Goal: Transaction & Acquisition: Purchase product/service

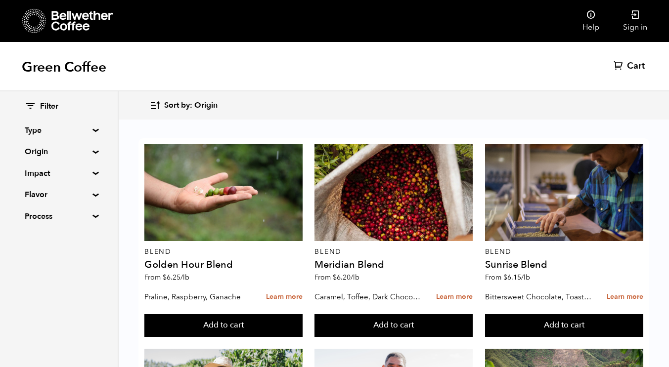
click at [89, 127] on summary "Type" at bounding box center [59, 131] width 68 height 12
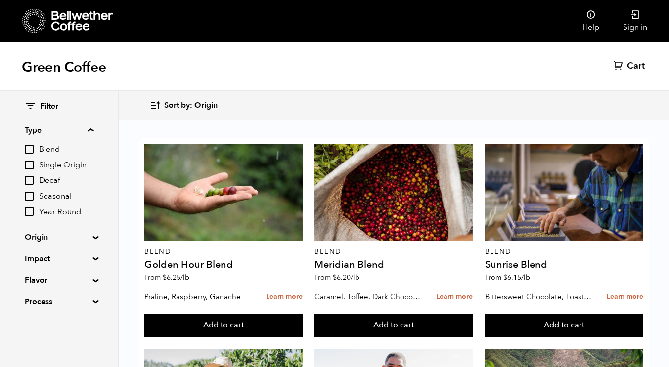
click at [30, 179] on input "Decaf" at bounding box center [29, 180] width 9 height 9
checkbox input "true"
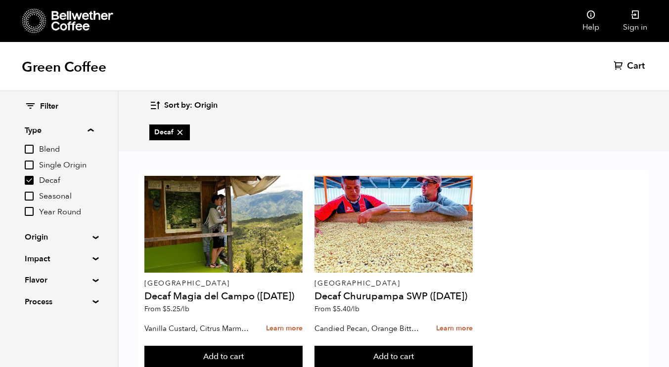
scroll to position [32, 0]
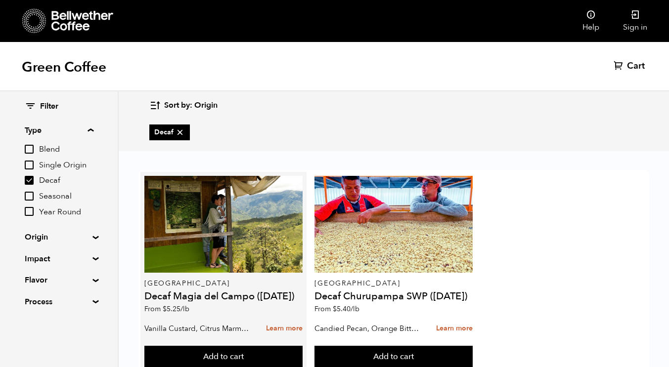
click at [216, 292] on h4 "Decaf Magia del Campo (MAR 25)" at bounding box center [223, 297] width 158 height 10
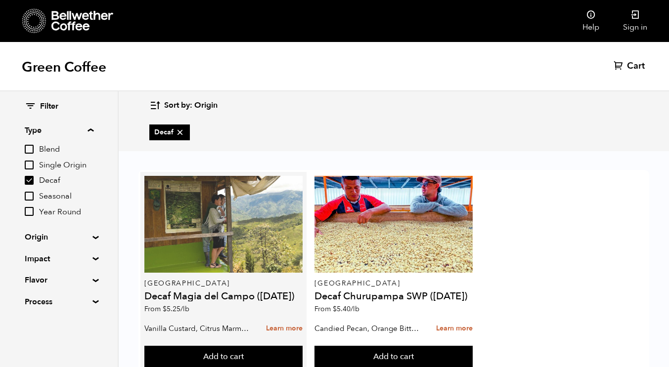
click at [216, 214] on div at bounding box center [223, 224] width 158 height 97
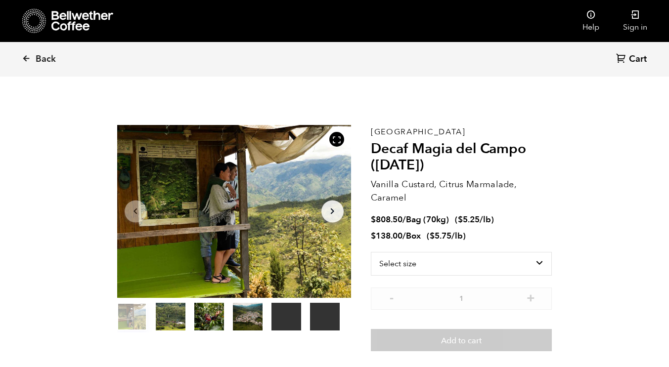
scroll to position [430, 423]
click at [427, 263] on select "Select size Bag (70kg) (154 lbs) Box (24 lbs)" at bounding box center [461, 264] width 181 height 24
select select "box"
click at [371, 252] on select "Select size Bag (70kg) (154 lbs) Box (24 lbs)" at bounding box center [461, 264] width 181 height 24
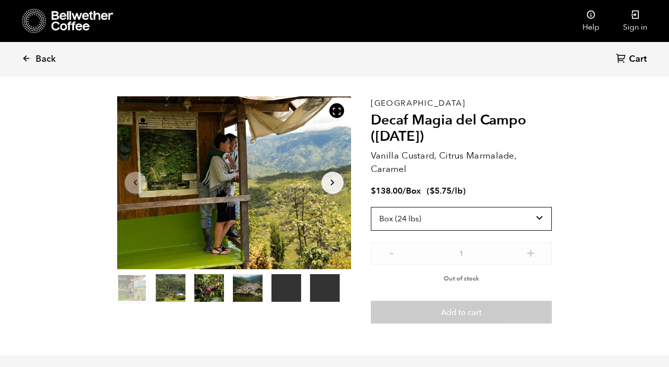
scroll to position [13, 0]
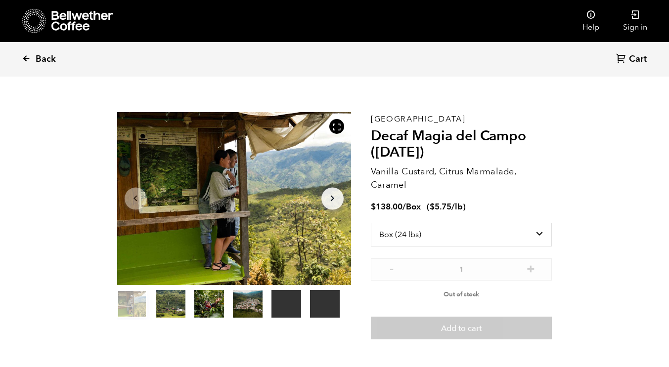
click at [40, 58] on span "Back" at bounding box center [46, 59] width 20 height 12
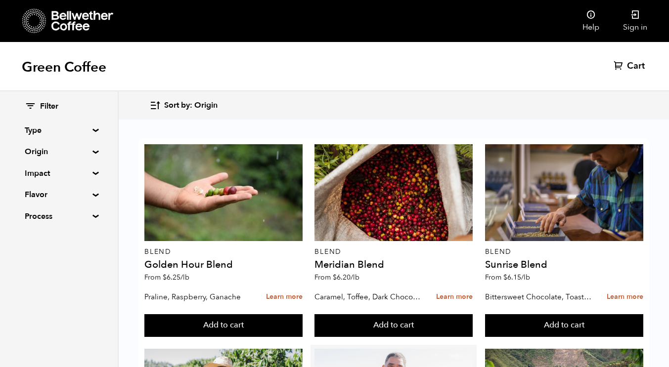
scroll to position [122, 0]
click at [80, 154] on summary "Origin" at bounding box center [59, 152] width 68 height 12
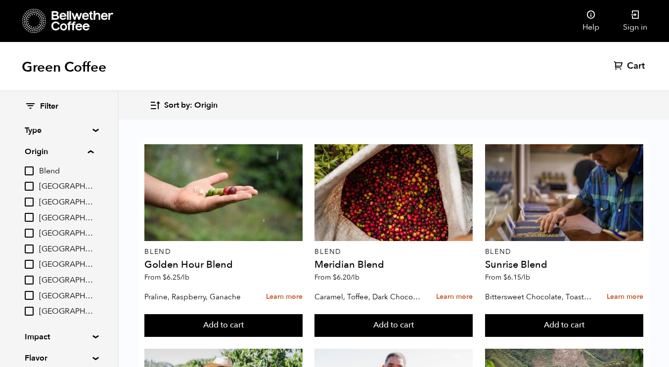
click at [42, 130] on summary "Type" at bounding box center [59, 131] width 68 height 12
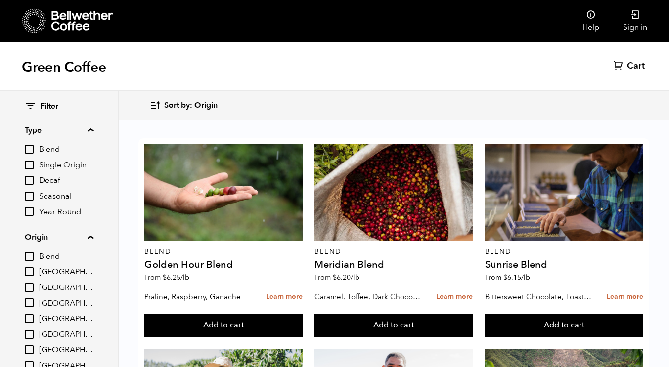
click at [30, 180] on input "Decaf" at bounding box center [29, 180] width 9 height 9
checkbox input "true"
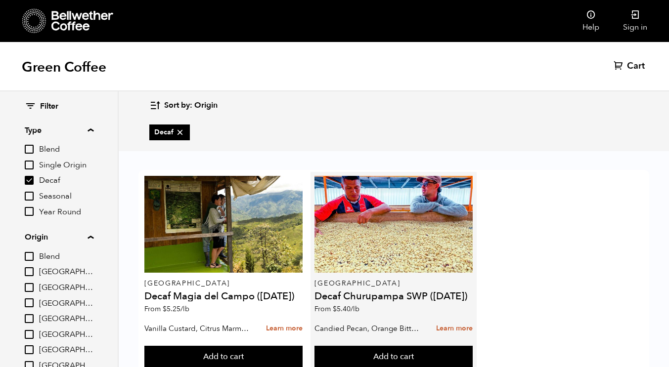
scroll to position [32, 0]
click at [391, 292] on h4 "Decaf Churupampa SWP ([DATE])" at bounding box center [393, 297] width 158 height 10
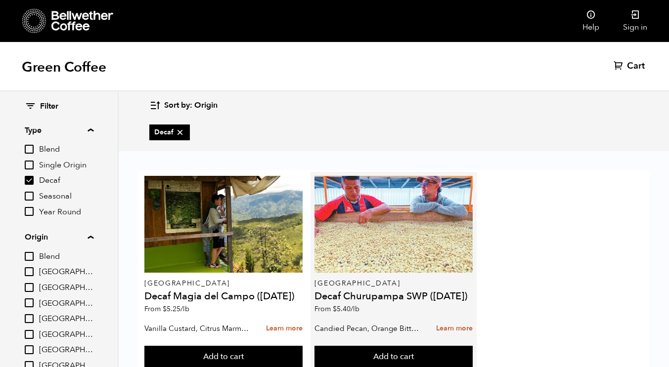
click at [361, 224] on div at bounding box center [393, 224] width 158 height 97
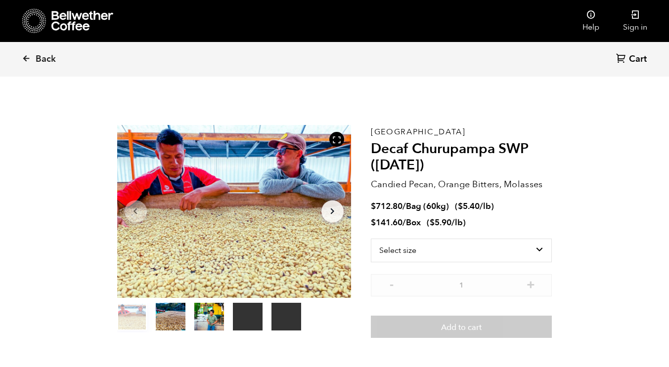
scroll to position [430, 423]
click at [449, 255] on select "Select size Bag (60kg) (132 lbs) Box (24 lbs)" at bounding box center [461, 251] width 181 height 24
select select "box"
click at [371, 239] on select "Select size Bag (60kg) (132 lbs) Box (24 lbs)" at bounding box center [461, 251] width 181 height 24
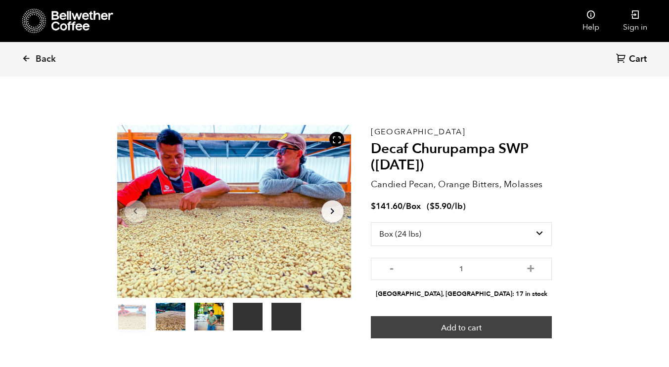
click at [494, 324] on button "Add to cart" at bounding box center [461, 327] width 181 height 23
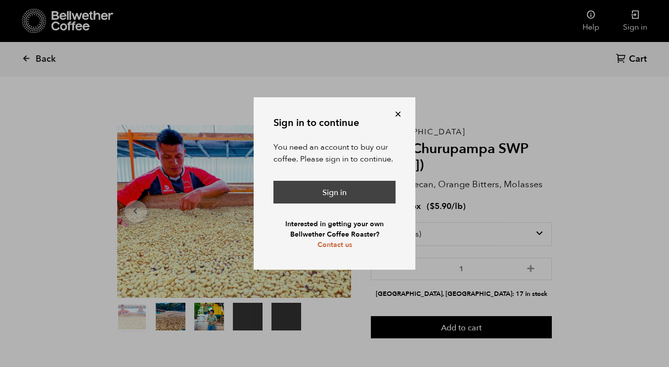
click at [356, 198] on link "Sign in" at bounding box center [334, 192] width 122 height 23
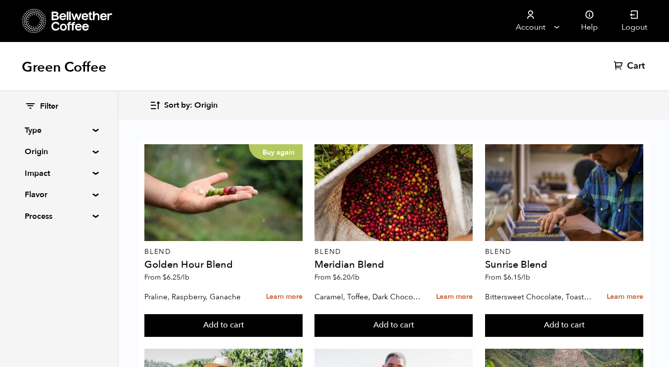
click at [51, 125] on summary "Type" at bounding box center [59, 131] width 68 height 12
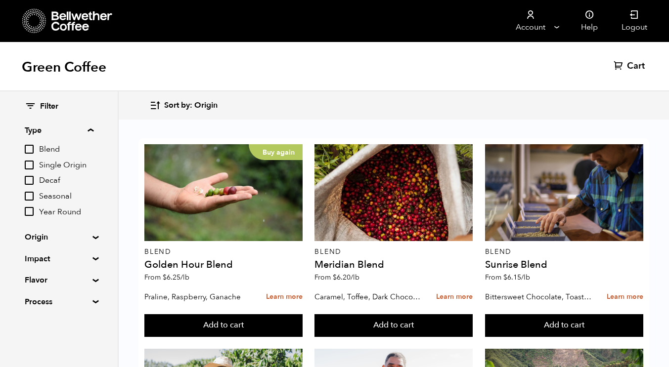
click at [32, 180] on input "Decaf" at bounding box center [29, 180] width 9 height 9
checkbox input "true"
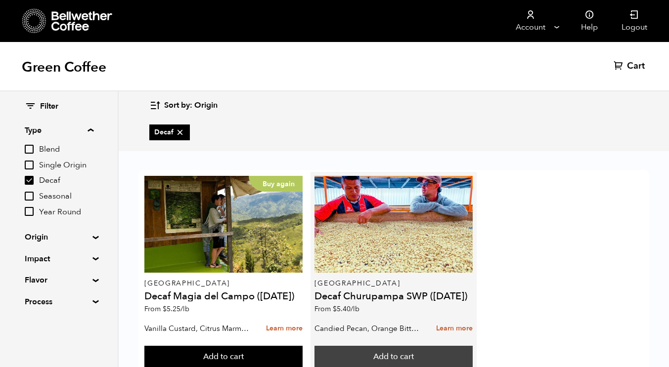
click at [407, 350] on button "Add to cart" at bounding box center [393, 357] width 158 height 23
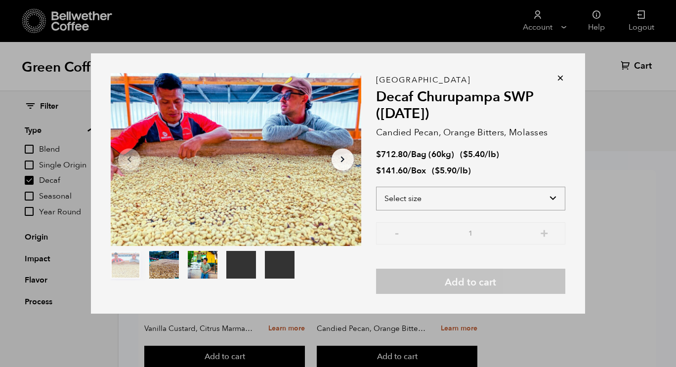
click at [411, 197] on select "Select size Bag (60kg) (132 lbs) Box (24 lbs)" at bounding box center [470, 199] width 189 height 24
select select "box"
click at [376, 187] on select "Select size Bag (60kg) (132 lbs) Box (24 lbs)" at bounding box center [470, 199] width 189 height 24
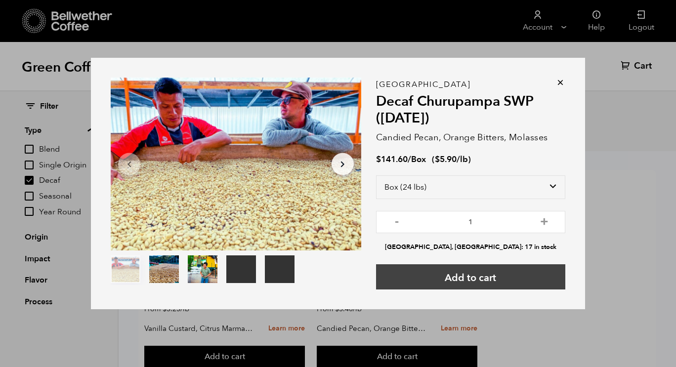
click at [476, 282] on button "Add to cart" at bounding box center [470, 276] width 189 height 25
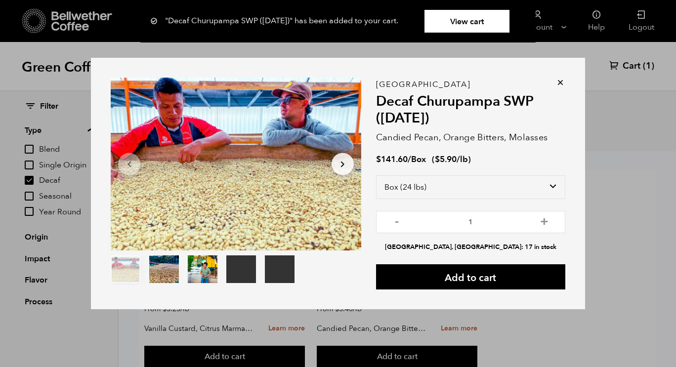
click at [559, 84] on icon at bounding box center [561, 83] width 10 height 10
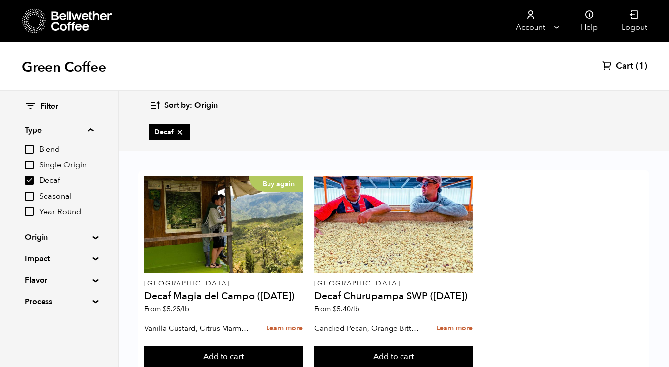
click at [31, 183] on input "Decaf" at bounding box center [29, 180] width 9 height 9
checkbox input "false"
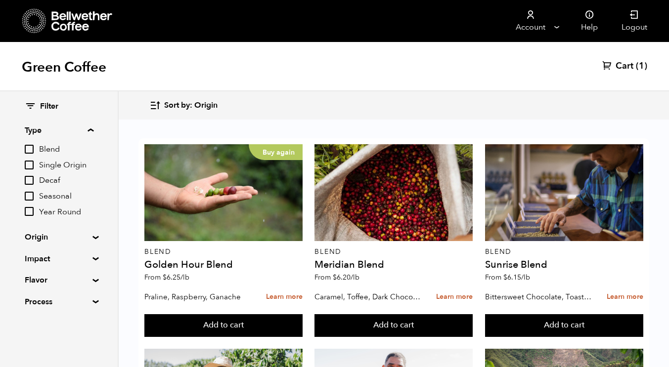
click at [33, 146] on input "Blend" at bounding box center [29, 149] width 9 height 9
checkbox input "true"
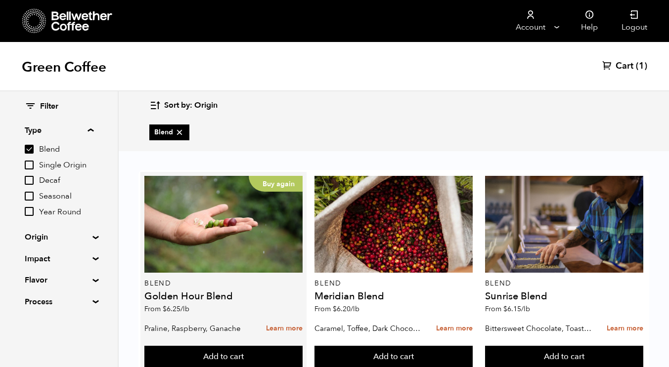
click at [182, 301] on h4 "Golden Hour Blend" at bounding box center [223, 297] width 158 height 10
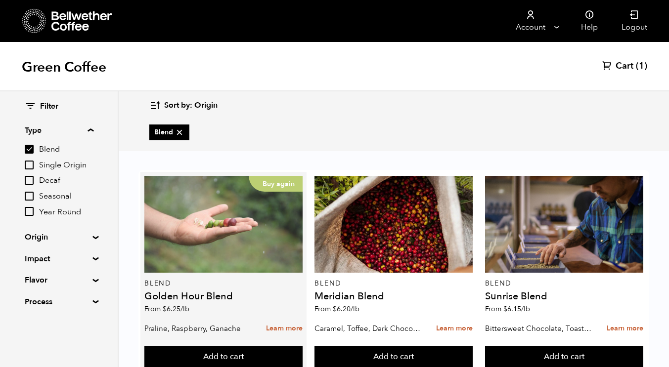
click at [196, 251] on div "Buy again" at bounding box center [223, 224] width 158 height 97
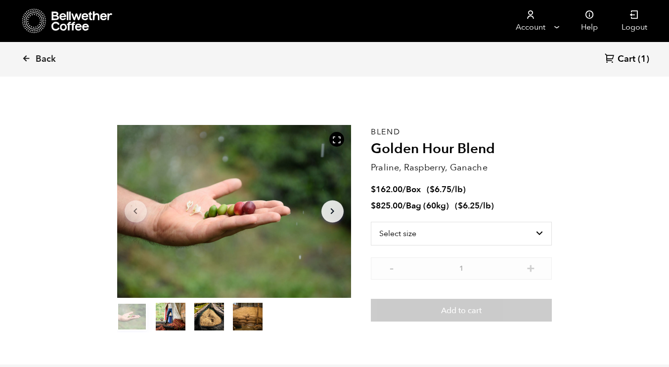
scroll to position [430, 423]
click at [474, 231] on select "Select size Bag (60kg) (132 lbs) Box (24 lbs)" at bounding box center [461, 234] width 181 height 24
select select "bag-3"
click at [371, 222] on select "Select size Bag (60kg) (132 lbs) Box (24 lbs)" at bounding box center [461, 234] width 181 height 24
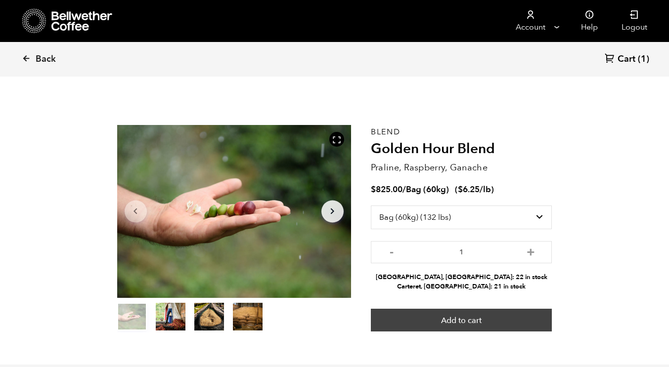
click at [448, 317] on button "Add to cart" at bounding box center [461, 320] width 181 height 23
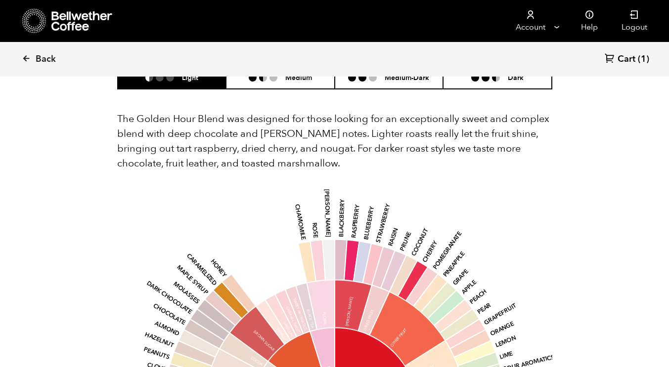
scroll to position [608, 0]
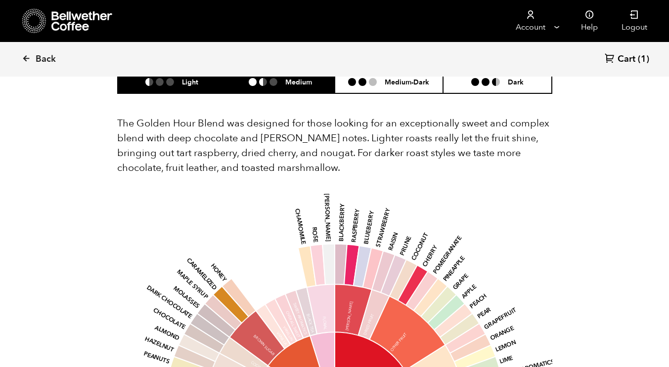
click at [283, 79] on li "Medium" at bounding box center [280, 81] width 109 height 23
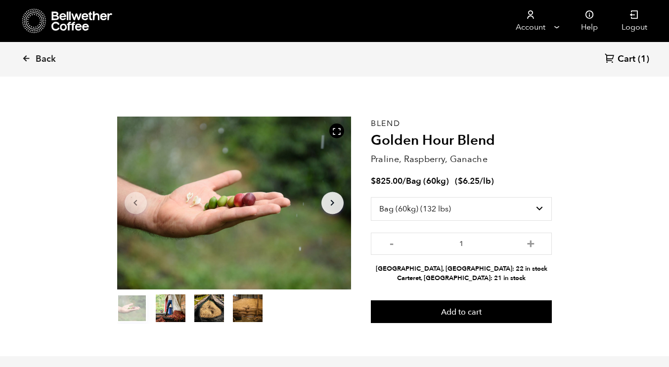
scroll to position [0, 0]
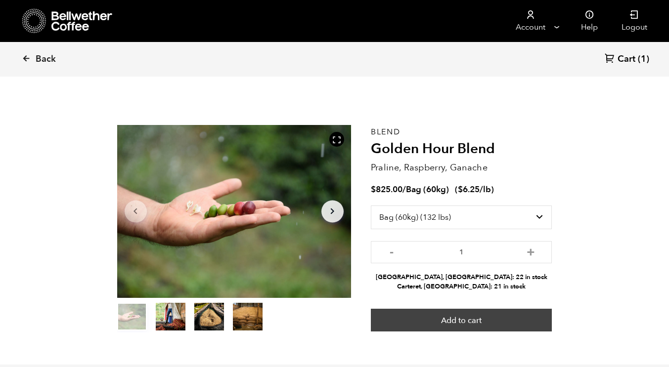
click at [457, 317] on button "Add to cart" at bounding box center [461, 320] width 181 height 23
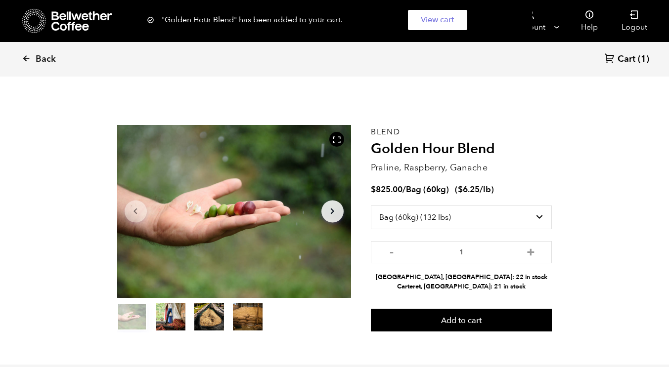
click at [627, 56] on span "Cart" at bounding box center [626, 59] width 18 height 12
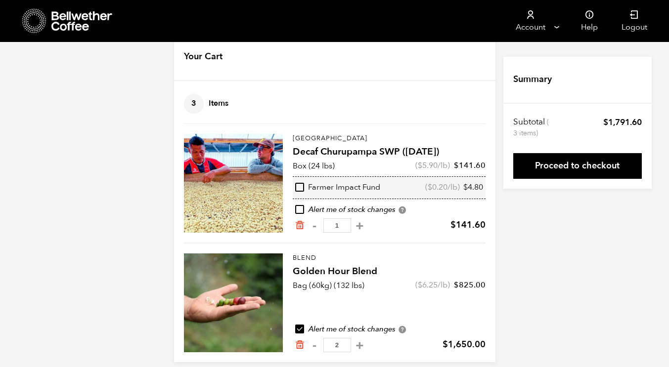
scroll to position [33, 0]
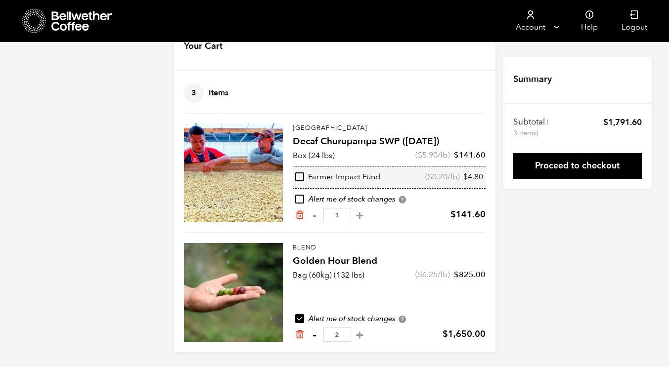
click at [316, 335] on button "-" at bounding box center [314, 335] width 12 height 10
type input "1"
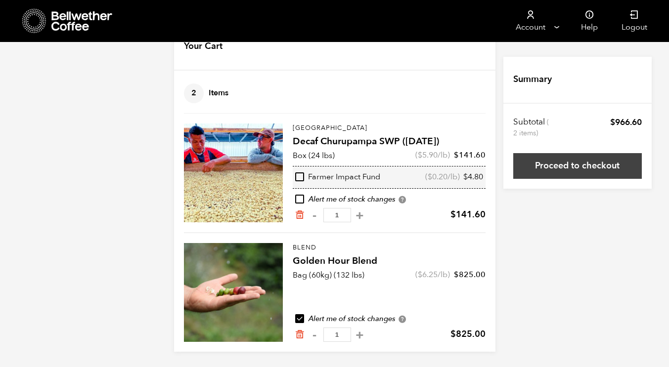
click at [558, 159] on link "Proceed to checkout" at bounding box center [577, 166] width 129 height 26
